Goal: Task Accomplishment & Management: Manage account settings

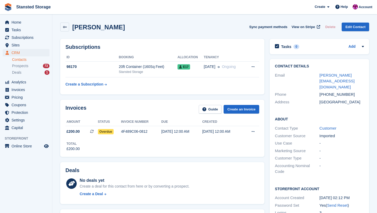
scroll to position [8, 0]
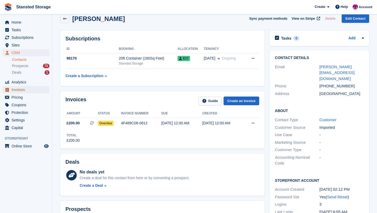
click at [24, 86] on span "Invoices" at bounding box center [27, 89] width 31 height 7
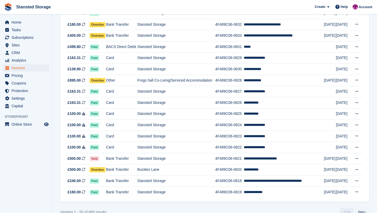
scroll to position [459, 0]
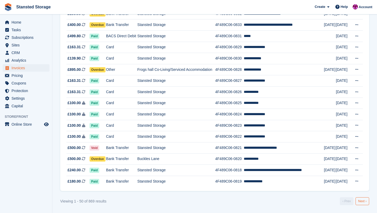
click at [360, 200] on link "Next ›" at bounding box center [363, 201] width 14 height 8
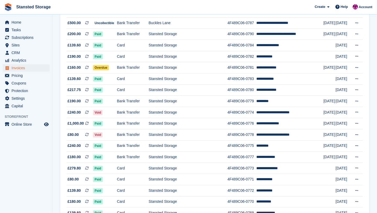
scroll to position [459, 0]
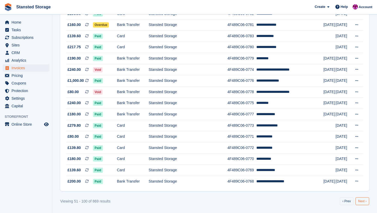
click at [362, 200] on link "Next ›" at bounding box center [363, 201] width 14 height 8
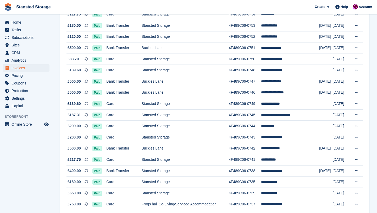
scroll to position [459, 0]
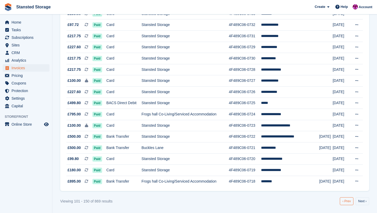
click at [342, 202] on link "‹ Prev" at bounding box center [347, 201] width 14 height 8
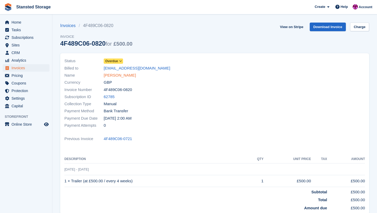
click at [116, 76] on link "[PERSON_NAME]" at bounding box center [120, 75] width 32 height 6
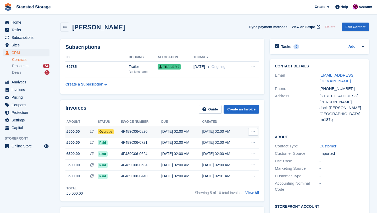
click at [135, 133] on div "4F489C06-0820" at bounding box center [141, 132] width 40 height 6
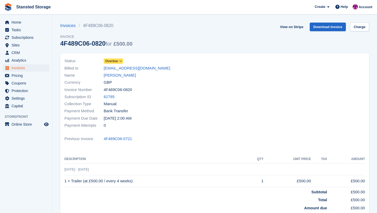
click at [121, 60] on icon at bounding box center [120, 60] width 3 height 3
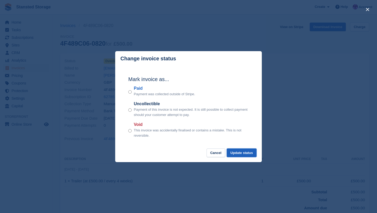
click at [233, 152] on button "Update status" at bounding box center [242, 152] width 30 height 9
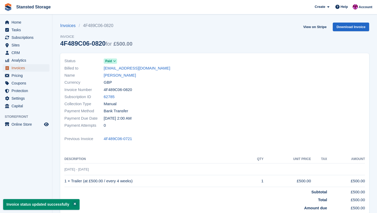
click at [46, 66] on link "Invoices" at bounding box center [26, 67] width 47 height 7
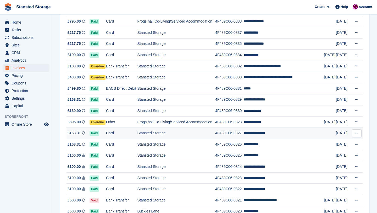
scroll to position [406, 0]
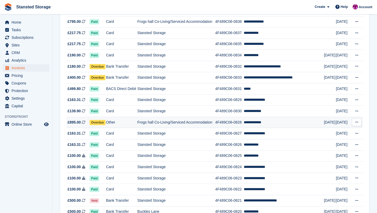
click at [177, 125] on td "Frogs hall Co-Living/Serviced Accommodation" at bounding box center [177, 122] width 78 height 11
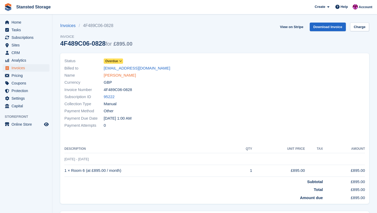
click at [127, 76] on link "damien daniel" at bounding box center [120, 75] width 32 height 6
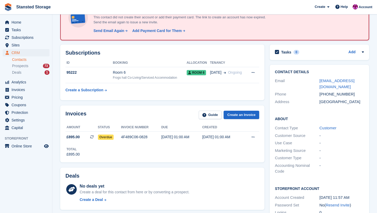
scroll to position [41, 0]
click at [114, 30] on div "Send Email Again" at bounding box center [109, 31] width 31 height 6
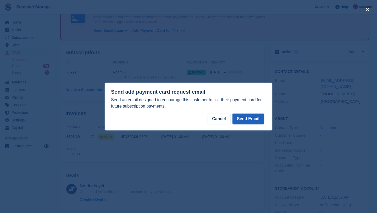
click at [239, 121] on button "Send Email" at bounding box center [248, 118] width 31 height 10
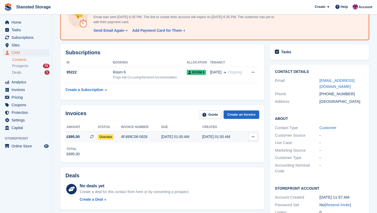
click at [160, 134] on div "4F489C06-0828" at bounding box center [141, 137] width 40 height 6
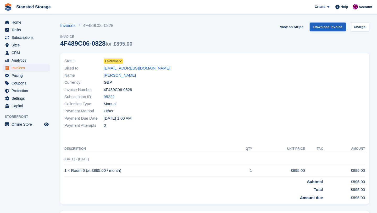
click at [320, 28] on link "Download Invoice" at bounding box center [328, 27] width 36 height 9
drag, startPoint x: 102, startPoint y: 68, endPoint x: 152, endPoint y: 69, distance: 50.3
click at [152, 69] on div "Billed to dd2774@myyahoo.com" at bounding box center [137, 67] width 147 height 7
copy div "dd2774@myyahoo.com"
click at [34, 69] on span "Invoices" at bounding box center [27, 67] width 31 height 7
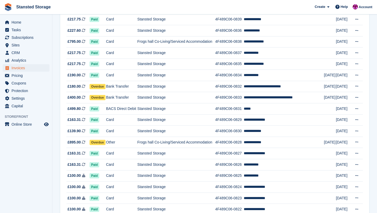
scroll to position [384, 0]
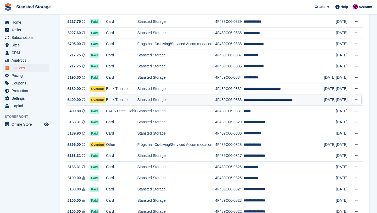
click at [253, 102] on td "**********" at bounding box center [284, 99] width 80 height 11
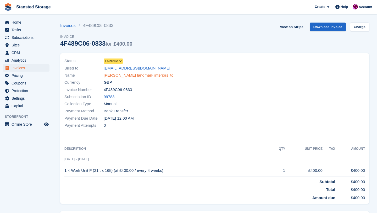
click at [145, 76] on link "[PERSON_NAME] landmark interiors ltd" at bounding box center [139, 75] width 70 height 6
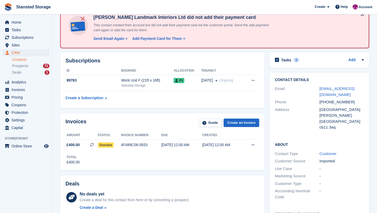
scroll to position [50, 0]
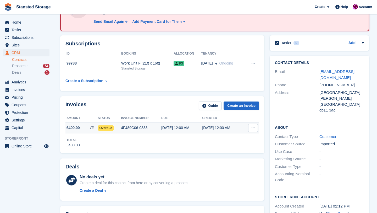
click at [148, 129] on div "4F489C06-0833" at bounding box center [141, 128] width 40 height 6
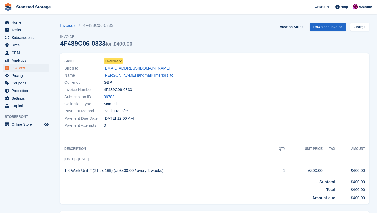
click at [121, 60] on icon at bounding box center [120, 60] width 3 height 3
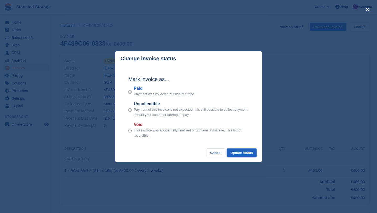
click at [237, 156] on button "Update status" at bounding box center [242, 152] width 30 height 9
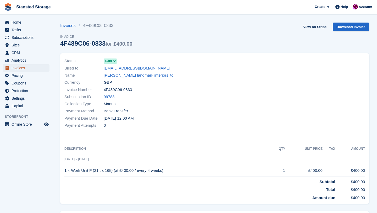
click at [43, 67] on link "Invoices" at bounding box center [26, 67] width 47 height 7
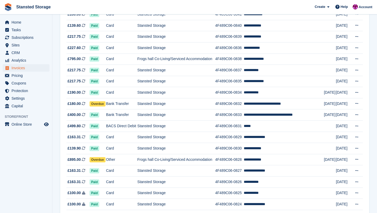
scroll to position [368, 0]
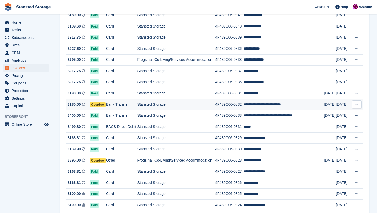
click at [207, 106] on td "Stansted Storage" at bounding box center [177, 104] width 78 height 11
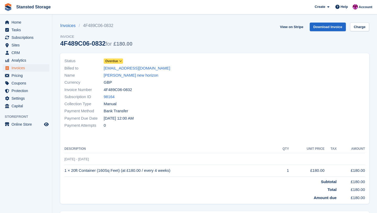
click at [122, 62] on icon at bounding box center [120, 60] width 3 height 3
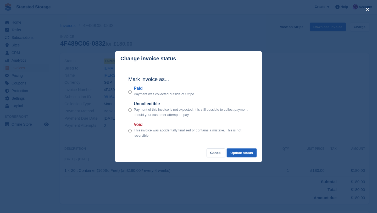
click at [239, 155] on button "Update status" at bounding box center [242, 152] width 30 height 9
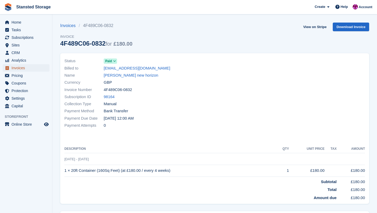
click at [37, 69] on span "Invoices" at bounding box center [27, 67] width 31 height 7
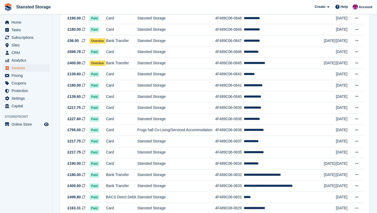
scroll to position [295, 0]
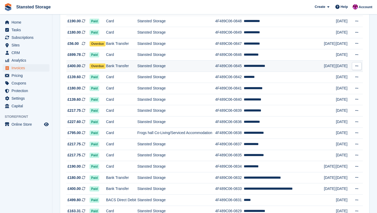
click at [163, 67] on td "Stansted Storage" at bounding box center [177, 65] width 78 height 11
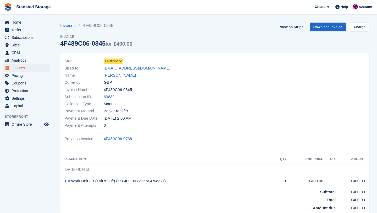
click at [121, 62] on icon at bounding box center [120, 60] width 3 height 3
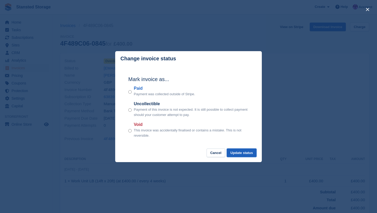
click at [233, 152] on button "Update status" at bounding box center [242, 152] width 30 height 9
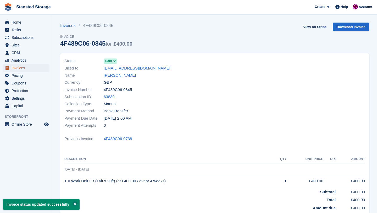
click at [32, 65] on span "Invoices" at bounding box center [27, 67] width 31 height 7
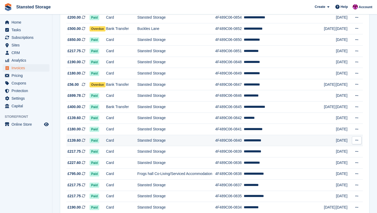
scroll to position [249, 0]
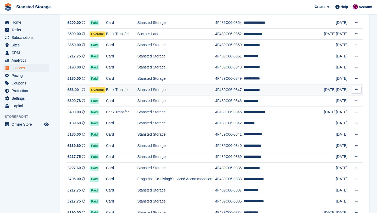
click at [178, 90] on td "Stansted Storage" at bounding box center [177, 89] width 78 height 11
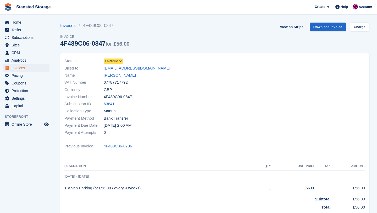
click at [121, 62] on icon at bounding box center [120, 60] width 3 height 3
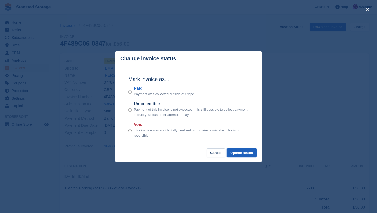
click at [233, 153] on button "Update status" at bounding box center [242, 152] width 30 height 9
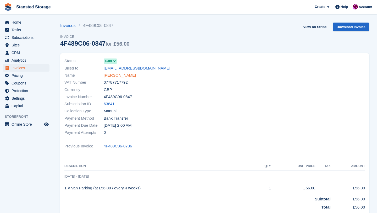
click at [116, 77] on link "[PERSON_NAME]" at bounding box center [120, 75] width 32 height 6
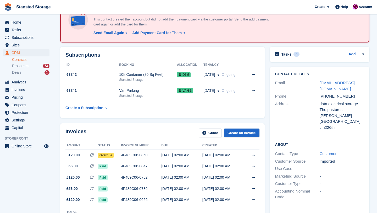
scroll to position [46, 0]
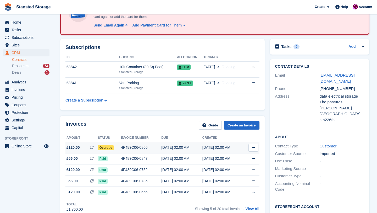
click at [144, 145] on div "4F489C06-0860" at bounding box center [141, 148] width 40 height 6
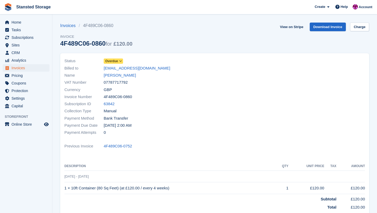
click at [122, 60] on icon at bounding box center [120, 60] width 3 height 3
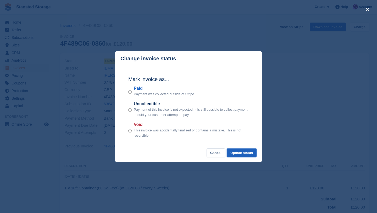
click at [246, 153] on button "Update status" at bounding box center [242, 152] width 30 height 9
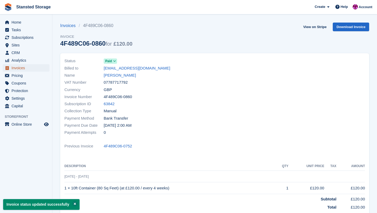
click at [37, 65] on span "Invoices" at bounding box center [27, 67] width 31 height 7
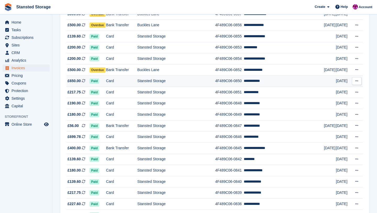
scroll to position [210, 0]
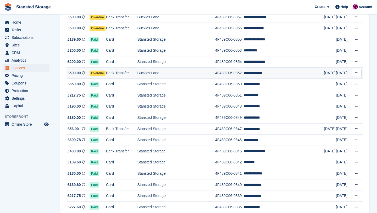
click at [182, 74] on td "Buckles Lane" at bounding box center [177, 72] width 78 height 11
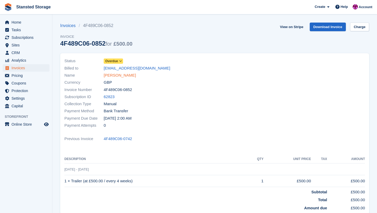
click at [116, 74] on link "[PERSON_NAME]" at bounding box center [120, 75] width 32 height 6
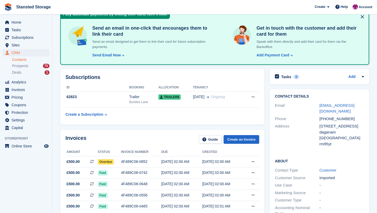
scroll to position [37, 0]
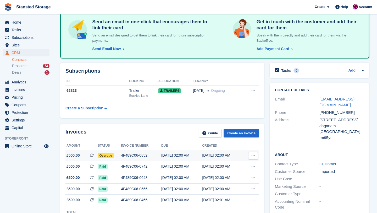
click at [165, 158] on td "15 Aug, 02:00 AM" at bounding box center [181, 155] width 41 height 11
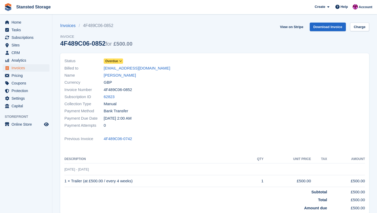
click at [122, 62] on icon at bounding box center [120, 60] width 3 height 3
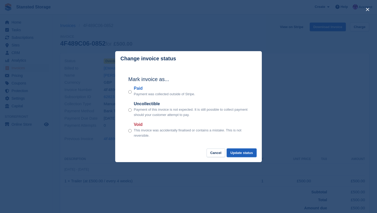
click at [237, 154] on button "Update status" at bounding box center [242, 152] width 30 height 9
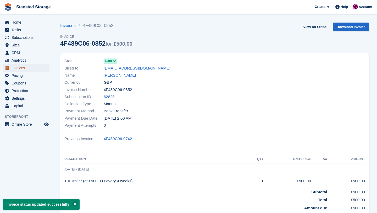
click at [32, 69] on span "Invoices" at bounding box center [27, 67] width 31 height 7
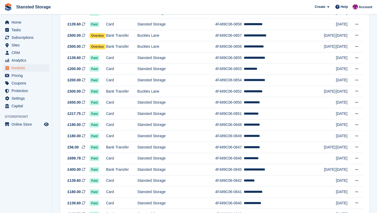
scroll to position [192, 0]
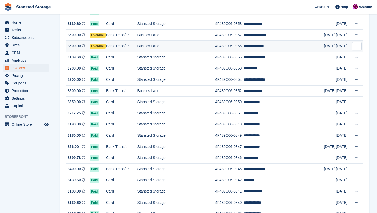
click at [157, 46] on td "Buckles Lane" at bounding box center [177, 46] width 78 height 11
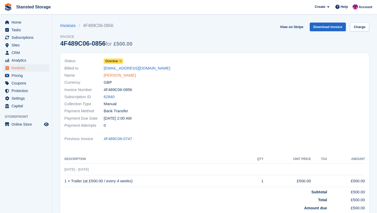
click at [118, 75] on link "[PERSON_NAME]" at bounding box center [120, 75] width 32 height 6
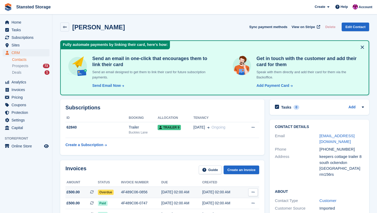
click at [147, 191] on div "4F489C06-0856" at bounding box center [141, 192] width 40 height 6
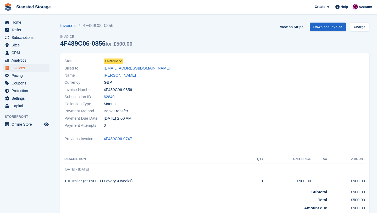
click at [122, 63] on icon at bounding box center [120, 60] width 3 height 3
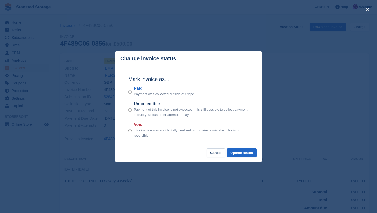
click at [98, 68] on div "close" at bounding box center [188, 106] width 377 height 213
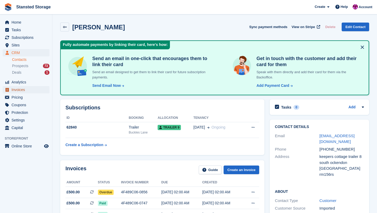
click at [21, 90] on span "Invoices" at bounding box center [27, 89] width 31 height 7
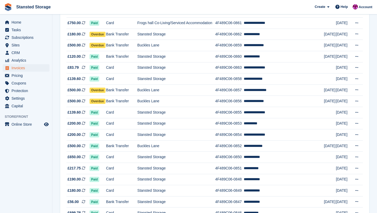
scroll to position [137, 0]
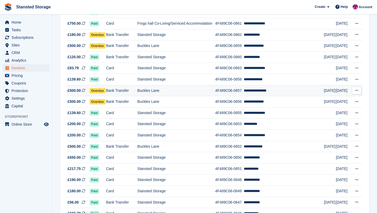
click at [149, 91] on td "Buckles Lane" at bounding box center [177, 90] width 78 height 11
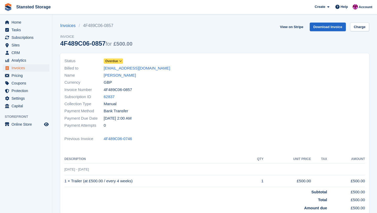
click at [120, 59] on span "Overdue" at bounding box center [113, 60] width 19 height 5
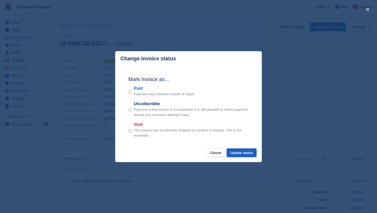
click at [236, 153] on button "Update status" at bounding box center [242, 152] width 30 height 9
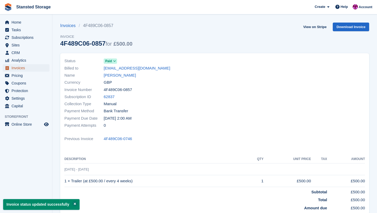
click at [46, 65] on link "Invoices" at bounding box center [26, 67] width 47 height 7
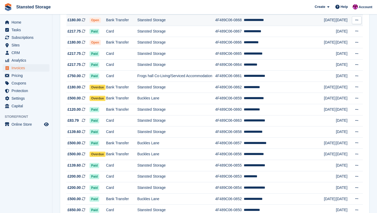
scroll to position [84, 0]
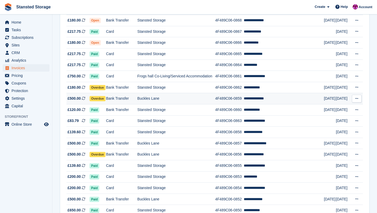
click at [131, 97] on td "Bank Transfer" at bounding box center [121, 98] width 31 height 11
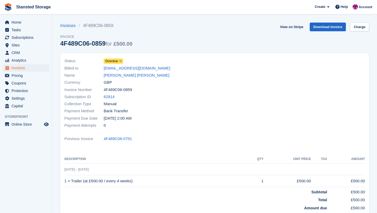
click at [122, 62] on icon at bounding box center [120, 60] width 3 height 3
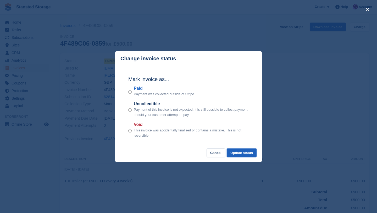
click at [231, 151] on button "Update status" at bounding box center [242, 152] width 30 height 9
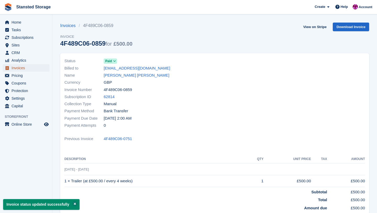
click at [45, 67] on link "Invoices" at bounding box center [26, 67] width 47 height 7
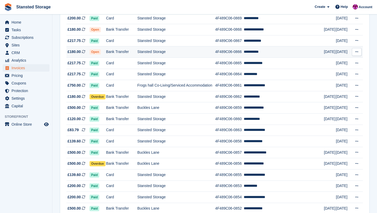
scroll to position [77, 0]
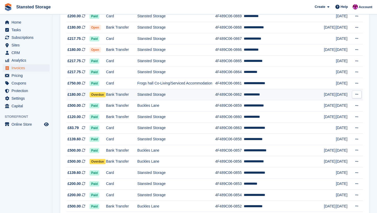
click at [176, 96] on td "Stansted Storage" at bounding box center [177, 94] width 78 height 11
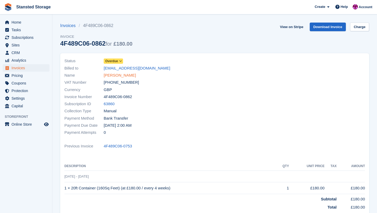
click at [114, 76] on link "dav brinkley" at bounding box center [120, 75] width 32 height 6
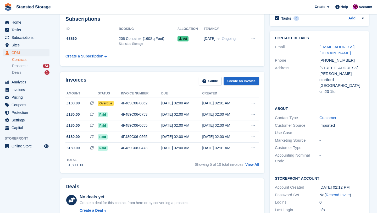
scroll to position [75, 0]
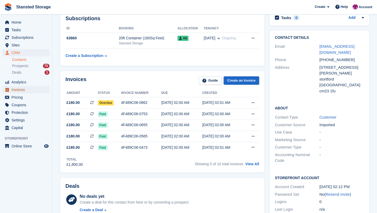
click at [30, 88] on span "Invoices" at bounding box center [27, 89] width 31 height 7
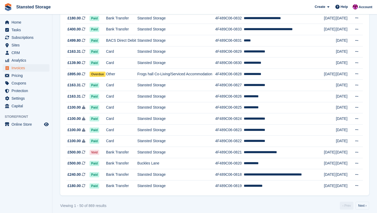
scroll to position [459, 0]
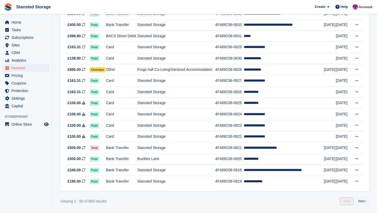
click at [342, 201] on link "‹ Prev" at bounding box center [347, 201] width 14 height 8
click at [361, 199] on link "Next ›" at bounding box center [363, 201] width 14 height 8
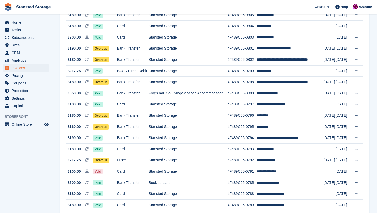
scroll to position [211, 0]
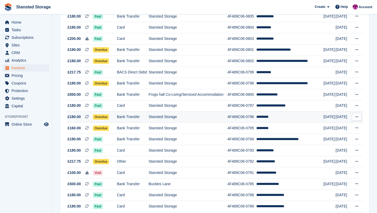
click at [257, 118] on td "4F489C06-0796" at bounding box center [242, 116] width 29 height 11
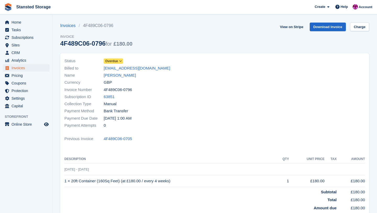
click at [121, 61] on icon at bounding box center [120, 60] width 3 height 3
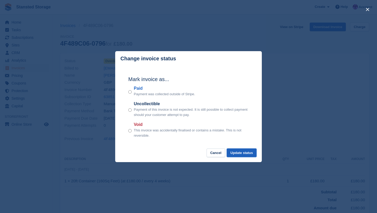
click at [240, 154] on button "Update status" at bounding box center [242, 152] width 30 height 9
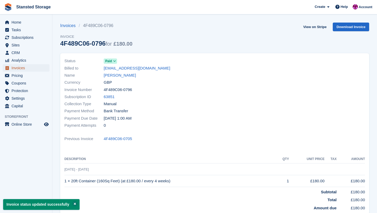
click at [42, 65] on span "Invoices" at bounding box center [27, 67] width 31 height 7
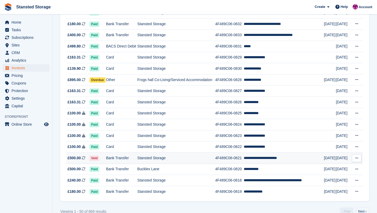
scroll to position [459, 0]
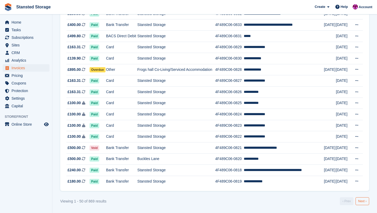
click at [360, 199] on link "Next ›" at bounding box center [363, 201] width 14 height 8
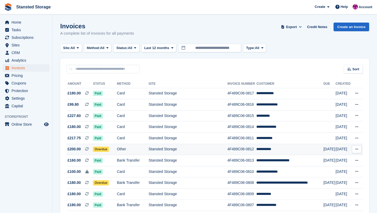
click at [172, 152] on td "Stansted Storage" at bounding box center [188, 149] width 79 height 11
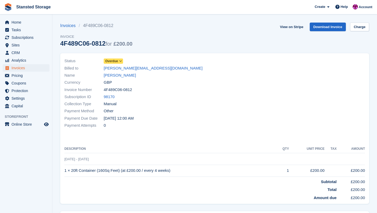
click at [122, 61] on icon at bounding box center [120, 60] width 3 height 3
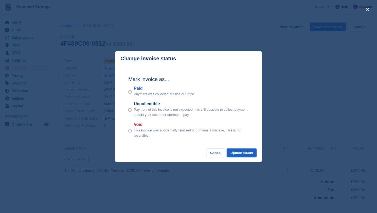
click at [234, 151] on button "Update status" at bounding box center [242, 152] width 30 height 9
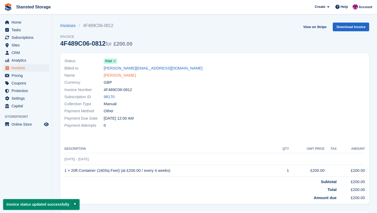
click at [119, 75] on link "[PERSON_NAME]" at bounding box center [120, 75] width 32 height 6
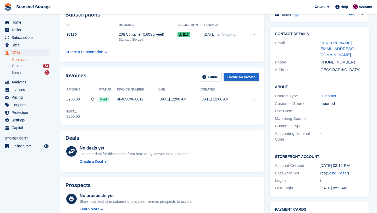
scroll to position [30, 0]
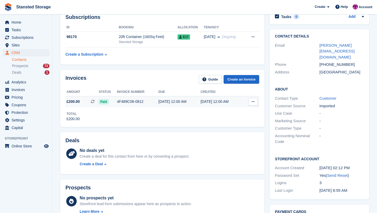
click at [183, 102] on div "05 Aug, 12:00 AM" at bounding box center [179, 102] width 42 height 6
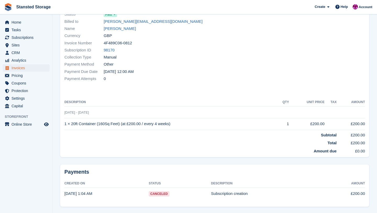
scroll to position [58, 0]
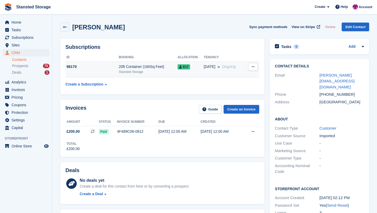
click at [212, 67] on span "[DATE]" at bounding box center [210, 67] width 12 height 6
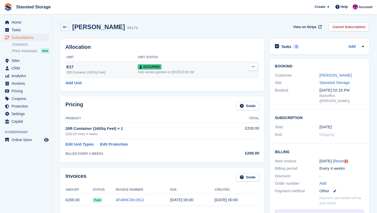
click at [252, 69] on button at bounding box center [253, 67] width 10 height 8
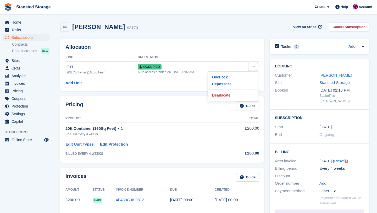
click at [262, 27] on div "[PERSON_NAME] 98170 View on Stripe Cancel Subscription" at bounding box center [214, 27] width 309 height 9
click at [339, 27] on link "Cancel Subscription" at bounding box center [349, 27] width 40 height 9
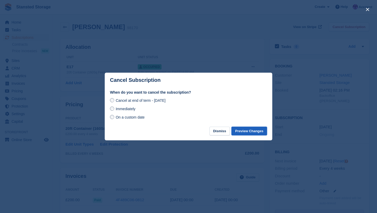
click at [241, 129] on button "Preview Changes" at bounding box center [250, 131] width 36 height 9
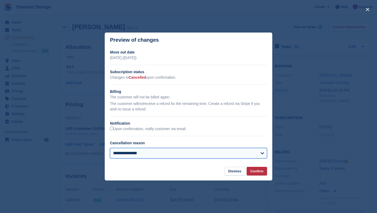
click at [216, 156] on select "**********" at bounding box center [188, 153] width 157 height 10
select select "*****"
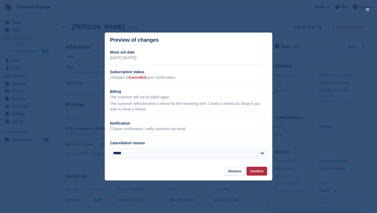
click at [249, 172] on button "Confirm" at bounding box center [257, 171] width 20 height 9
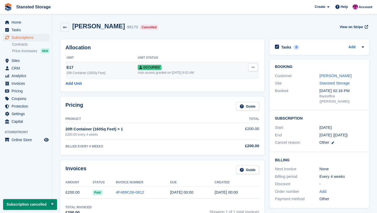
click at [254, 71] on button at bounding box center [253, 67] width 10 height 8
click at [234, 97] on p "Deallocate" at bounding box center [233, 95] width 46 height 7
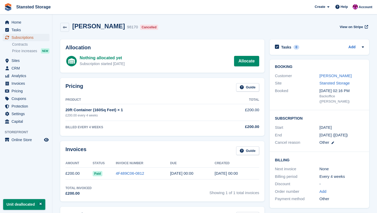
click at [35, 37] on span "Subscriptions" at bounding box center [27, 37] width 31 height 7
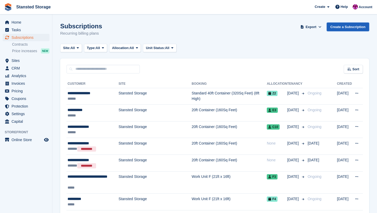
click at [343, 27] on link "Create a Subscription" at bounding box center [348, 27] width 42 height 9
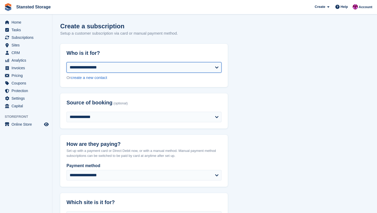
click at [152, 71] on select "**********" at bounding box center [144, 67] width 155 height 10
select select "******"
select select "**********"
select select "****"
select select "*"
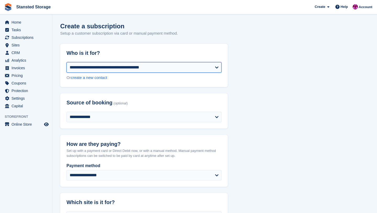
select select "*****"
select select
select select "***"
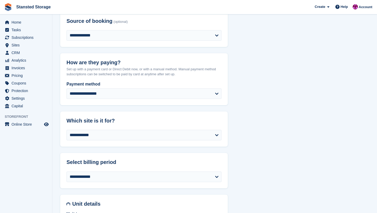
scroll to position [82, 0]
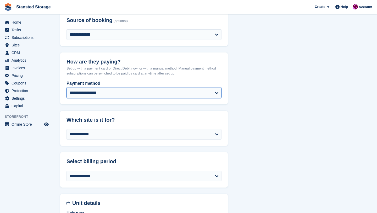
click at [140, 94] on select "**********" at bounding box center [144, 92] width 155 height 10
select select "**********"
select select "******"
select select "****"
select select "*"
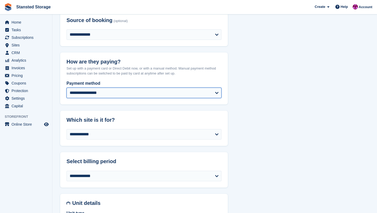
select select "*****"
select select
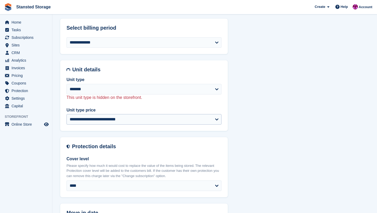
scroll to position [238, 0]
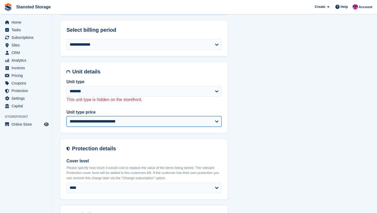
click at [213, 120] on select "**********" at bounding box center [144, 121] width 155 height 10
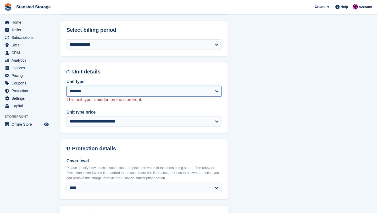
click at [214, 92] on select "**********" at bounding box center [144, 91] width 155 height 10
select select "*****"
select select "******"
select select "**********"
select select "****"
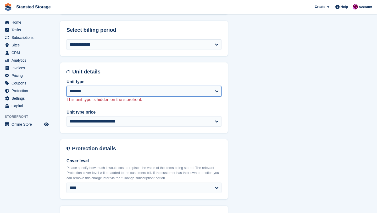
select select "*"
select select
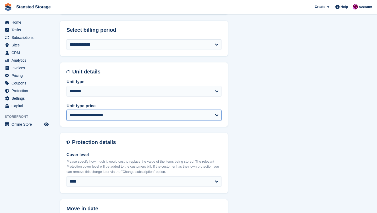
click at [201, 113] on select "**********" at bounding box center [144, 115] width 155 height 10
select select "*****"
select select "******"
select select "**********"
select select "****"
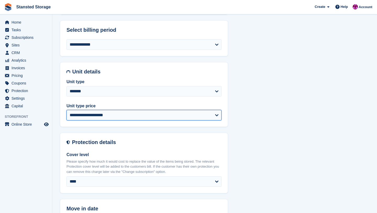
select select "*"
select select "*****"
select select
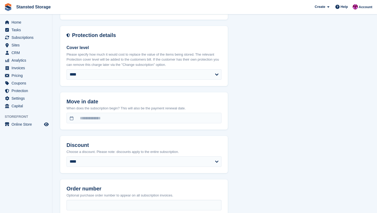
scroll to position [345, 0]
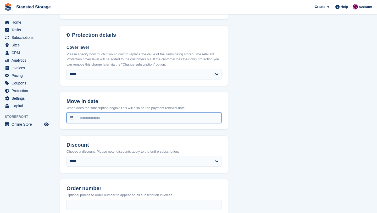
click at [163, 119] on input "text" at bounding box center [144, 117] width 155 height 10
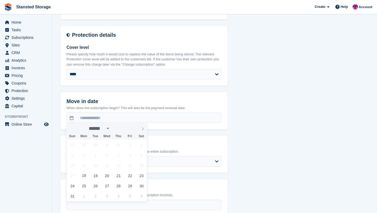
click at [143, 128] on icon at bounding box center [143, 129] width 4 height 4
select select "*"
click at [83, 148] on span "1" at bounding box center [84, 145] width 10 height 10
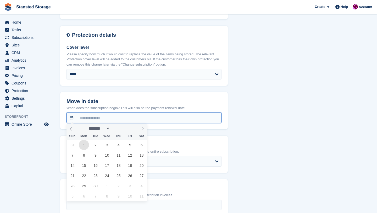
type input "**********"
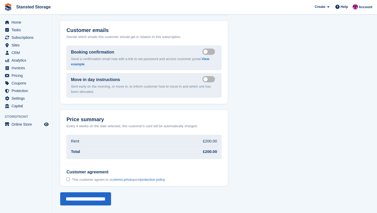
scroll to position [617, 0]
click at [213, 79] on label "Send move in day email" at bounding box center [209, 78] width 15 height 1
click at [212, 52] on label "Send booking confirmation email" at bounding box center [209, 51] width 15 height 1
click at [107, 196] on input "**********" at bounding box center [85, 198] width 51 height 13
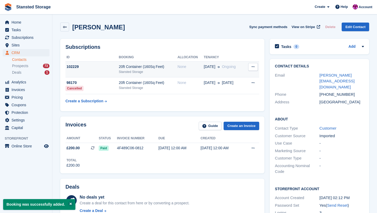
click at [254, 66] on icon at bounding box center [253, 66] width 3 height 3
click at [177, 74] on td "20ft Container (160Sq Feet) Stansted Storage" at bounding box center [148, 69] width 59 height 16
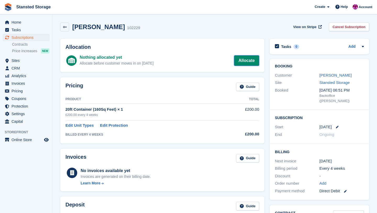
click at [243, 61] on link "Allocate" at bounding box center [246, 60] width 25 height 10
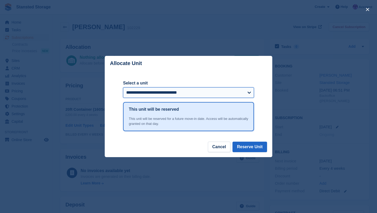
click at [193, 94] on select "**********" at bounding box center [188, 92] width 131 height 10
select select "******"
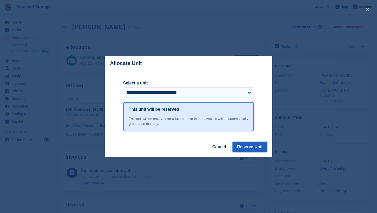
click at [246, 146] on button "Reserve Unit" at bounding box center [250, 146] width 35 height 10
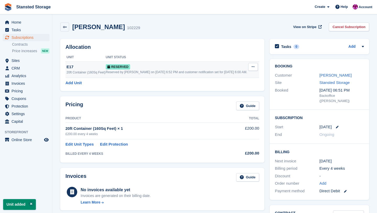
click at [253, 70] on button at bounding box center [253, 67] width 10 height 8
click at [245, 76] on p "Grant Early Access" at bounding box center [233, 77] width 46 height 7
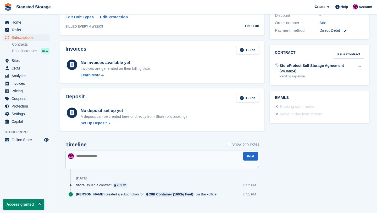
scroll to position [159, 0]
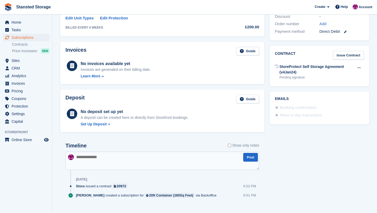
click at [98, 159] on textarea at bounding box center [162, 160] width 194 height 18
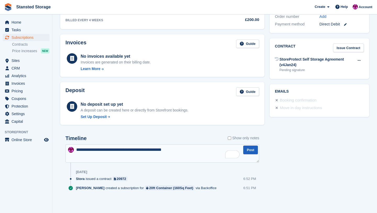
type textarea "**********"
click at [247, 151] on button "Post" at bounding box center [250, 149] width 15 height 9
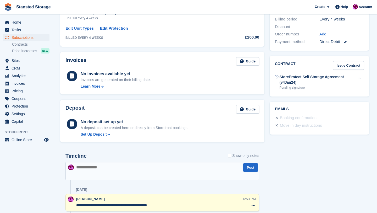
scroll to position [208, 0]
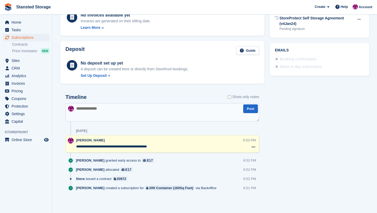
click at [152, 110] on textarea at bounding box center [162, 112] width 194 height 18
type textarea "**********"
click at [253, 109] on button "Post" at bounding box center [250, 108] width 15 height 9
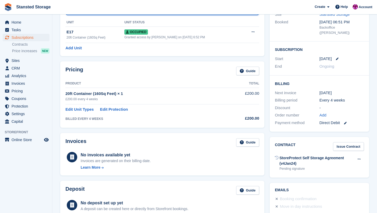
scroll to position [0, 0]
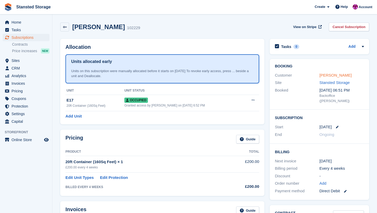
click at [329, 74] on link "adrian bass" at bounding box center [336, 75] width 32 height 4
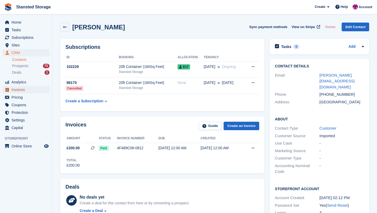
click at [29, 91] on span "Invoices" at bounding box center [27, 89] width 31 height 7
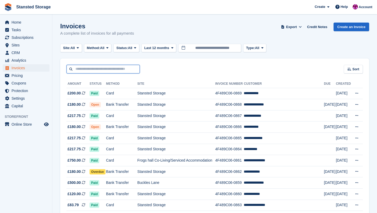
click at [91, 67] on input "text" at bounding box center [103, 69] width 73 height 9
type input "**********"
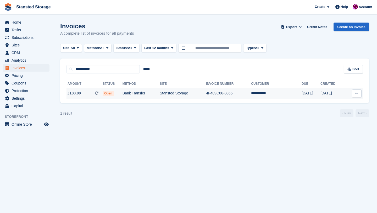
click at [152, 96] on td "Bank Transfer" at bounding box center [141, 93] width 37 height 11
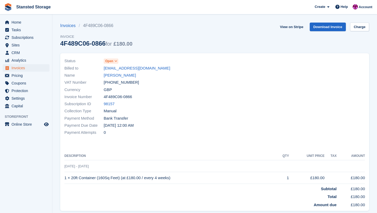
click at [116, 62] on icon at bounding box center [115, 60] width 3 height 3
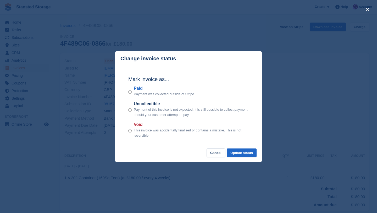
click at [240, 157] on footer "Cancel Update status" at bounding box center [188, 155] width 147 height 14
click at [242, 153] on button "Update status" at bounding box center [242, 152] width 30 height 9
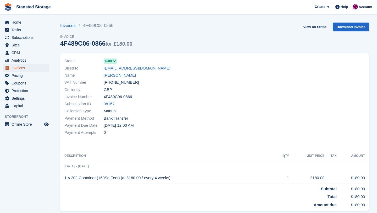
click at [42, 69] on span "Invoices" at bounding box center [27, 67] width 31 height 7
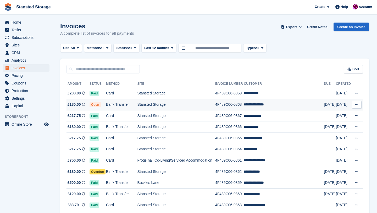
click at [166, 104] on td "Stansted Storage" at bounding box center [177, 104] width 78 height 11
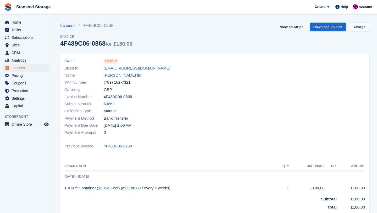
click at [117, 62] on icon at bounding box center [115, 60] width 3 height 3
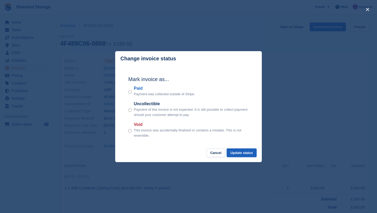
click at [249, 152] on button "Update status" at bounding box center [242, 152] width 30 height 9
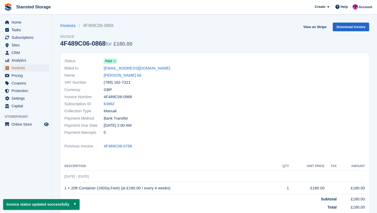
click at [46, 68] on link "Invoices" at bounding box center [26, 67] width 47 height 7
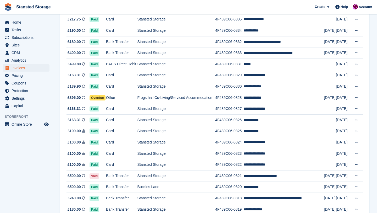
scroll to position [459, 0]
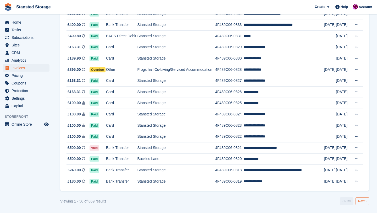
click at [360, 200] on link "Next ›" at bounding box center [363, 201] width 14 height 8
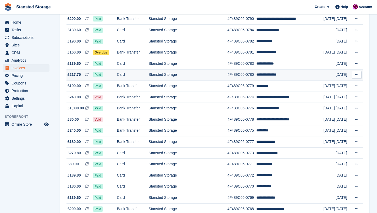
scroll to position [427, 0]
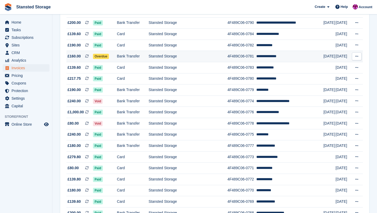
click at [254, 54] on td "4F489C06-0781" at bounding box center [242, 56] width 29 height 11
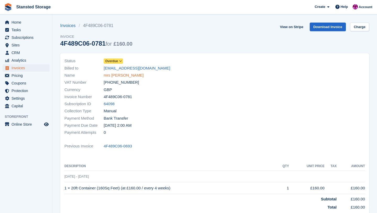
click at [124, 75] on link "mrs l mallaghan" at bounding box center [124, 75] width 40 height 6
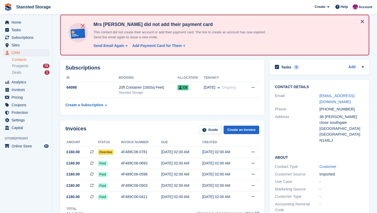
scroll to position [30, 0]
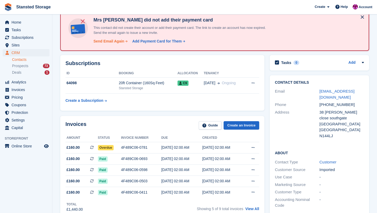
click at [99, 42] on div "Send Email Again" at bounding box center [109, 42] width 31 height 6
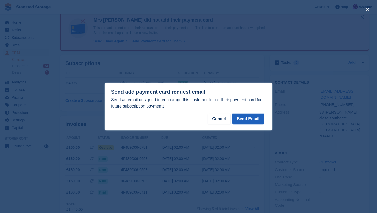
click at [259, 119] on button "Send Email" at bounding box center [248, 118] width 31 height 10
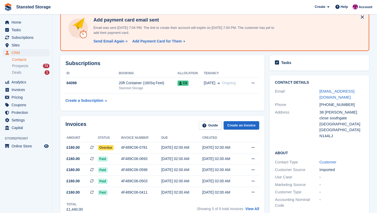
scroll to position [0, 0]
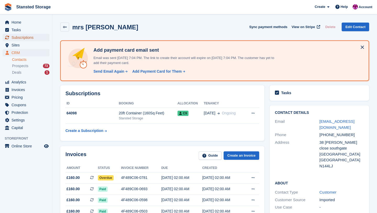
click at [36, 38] on span "Subscriptions" at bounding box center [27, 37] width 31 height 7
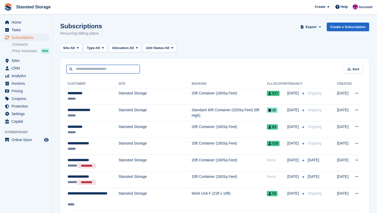
click at [84, 71] on input "text" at bounding box center [103, 69] width 73 height 9
type input "***"
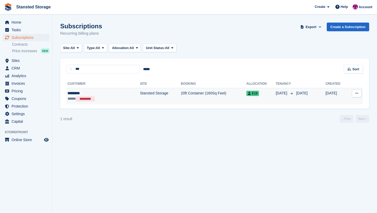
click at [115, 97] on div "***** *********" at bounding box center [93, 99] width 50 height 6
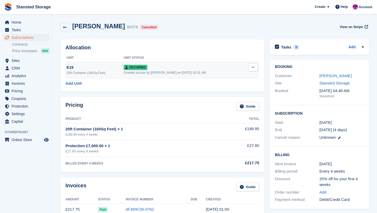
click at [255, 68] on button at bounding box center [253, 67] width 10 height 8
click at [226, 96] on p "Deallocate" at bounding box center [233, 95] width 46 height 7
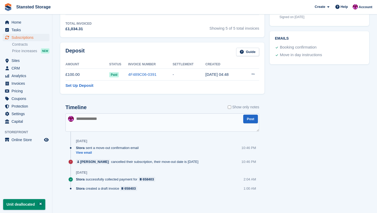
scroll to position [229, 0]
click at [252, 73] on icon at bounding box center [253, 73] width 3 height 3
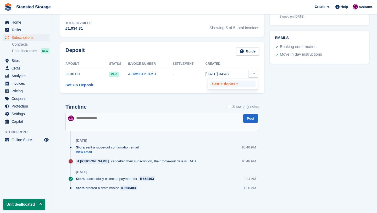
click at [233, 84] on p "Settle deposit" at bounding box center [233, 83] width 46 height 7
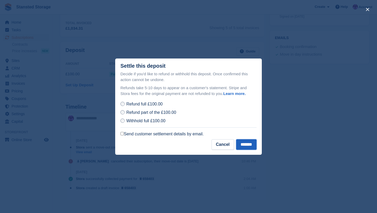
click at [240, 141] on input "*******" at bounding box center [246, 144] width 20 height 10
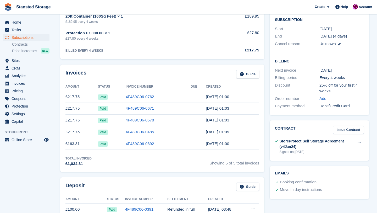
scroll to position [0, 0]
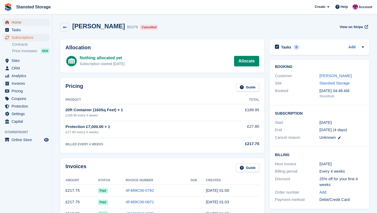
click at [30, 24] on span "Home" at bounding box center [27, 22] width 31 height 7
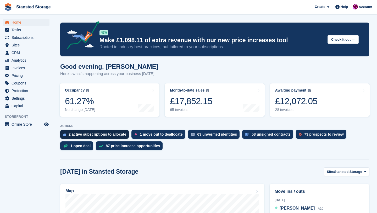
click at [97, 133] on div "2 active subscriptions to allocate" at bounding box center [98, 134] width 58 height 4
click at [153, 134] on div "1 move out to deallocate" at bounding box center [161, 134] width 43 height 4
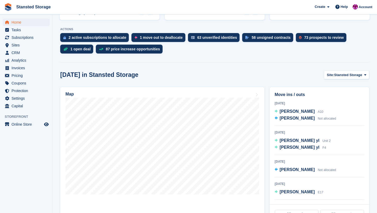
scroll to position [97, 0]
